Goal: Task Accomplishment & Management: Use online tool/utility

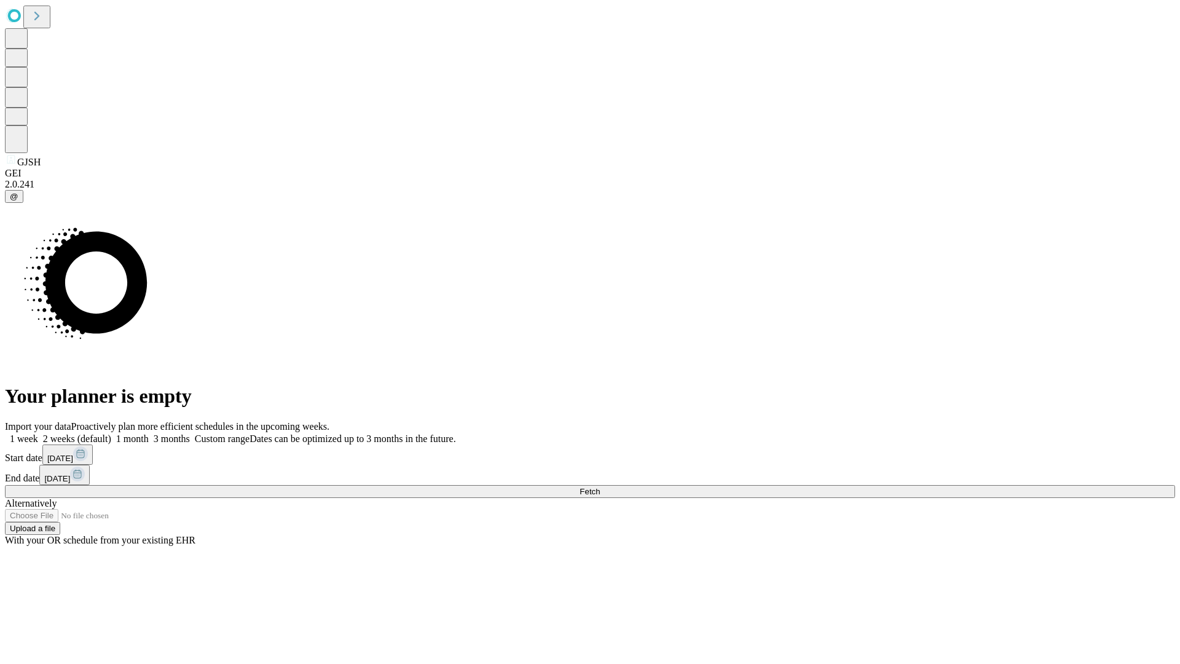
click at [600, 487] on span "Fetch" at bounding box center [589, 491] width 20 height 9
